Goal: Information Seeking & Learning: Learn about a topic

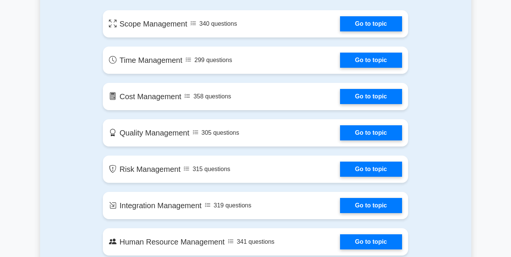
scroll to position [504, 0]
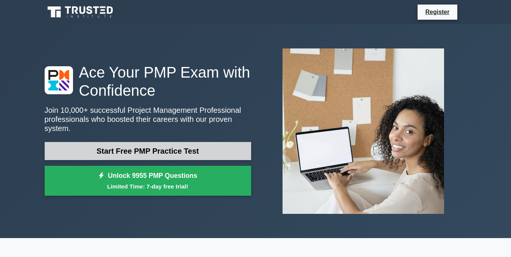
click at [172, 147] on link "Start Free PMP Practice Test" at bounding box center [148, 151] width 207 height 18
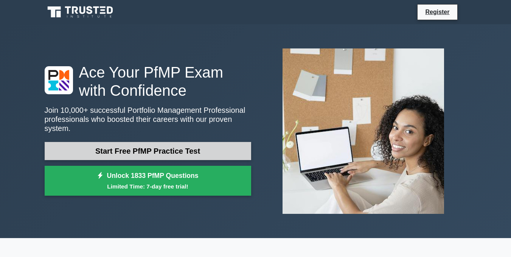
click at [172, 151] on link "Start Free PfMP Practice Test" at bounding box center [148, 151] width 207 height 18
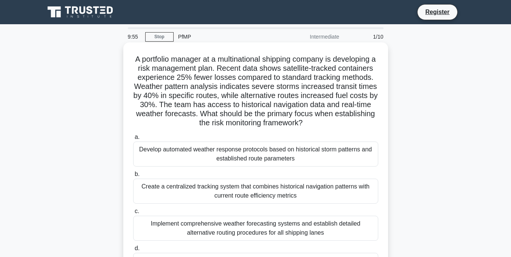
click at [193, 193] on div "Create a centralized tracking system that combines historical navigation patter…" at bounding box center [255, 191] width 245 height 25
click at [133, 177] on input "b. Create a centralized tracking system that combines historical navigation pat…" at bounding box center [133, 174] width 0 height 5
